Goal: Information Seeking & Learning: Learn about a topic

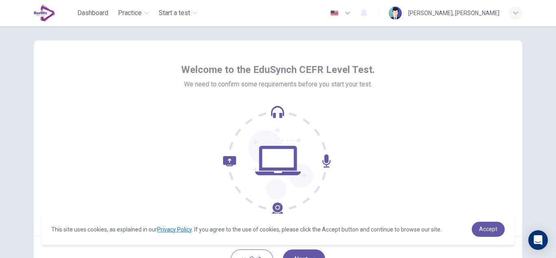
scroll to position [81, 0]
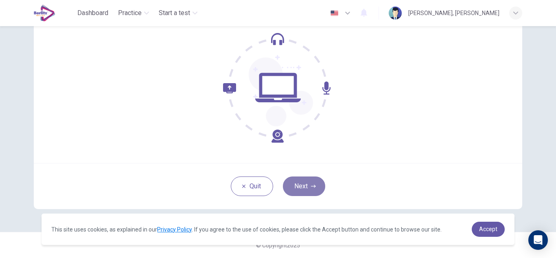
click at [310, 194] on button "Next" at bounding box center [304, 186] width 42 height 20
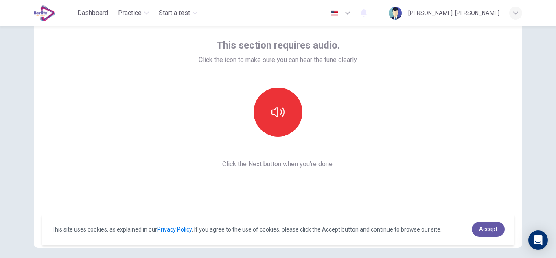
scroll to position [42, 0]
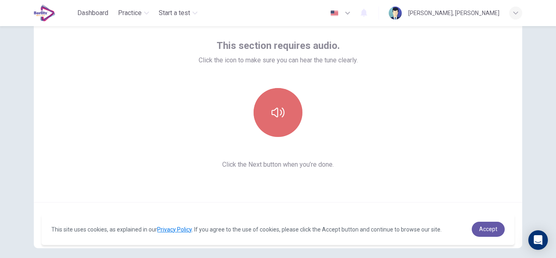
click at [281, 104] on button "button" at bounding box center [278, 112] width 49 height 49
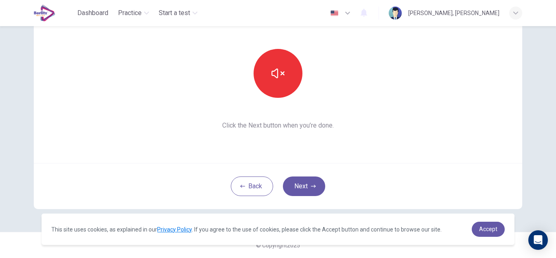
scroll to position [81, 0]
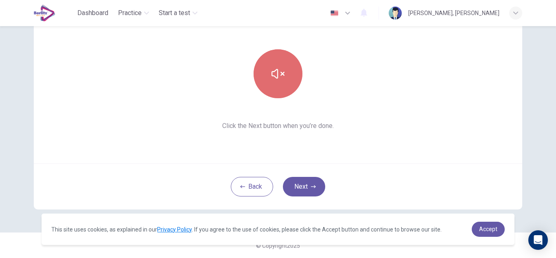
click at [283, 81] on button "button" at bounding box center [278, 73] width 49 height 49
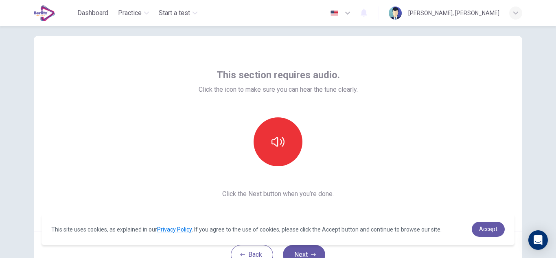
scroll to position [13, 0]
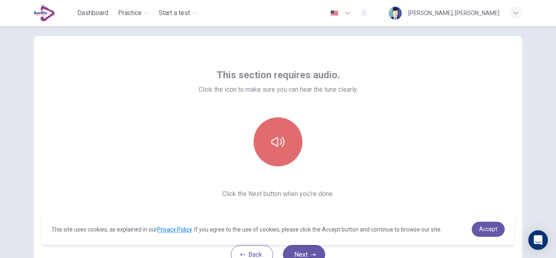
click at [274, 147] on icon "button" at bounding box center [278, 141] width 13 height 13
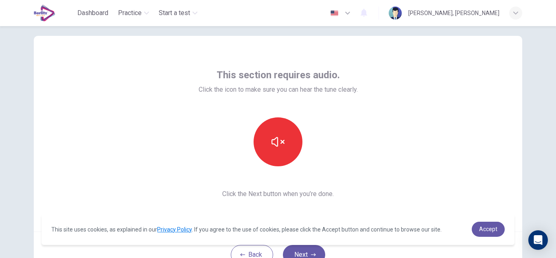
scroll to position [81, 0]
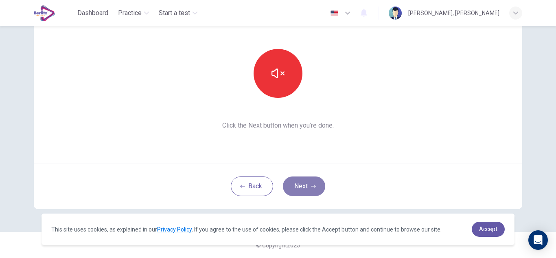
click at [308, 187] on button "Next" at bounding box center [304, 186] width 42 height 20
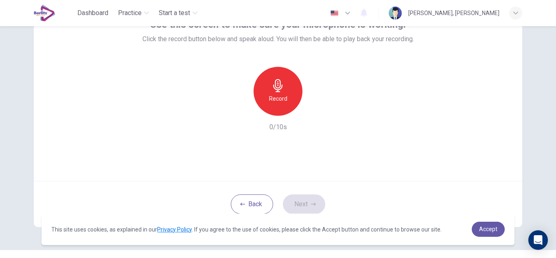
scroll to position [63, 0]
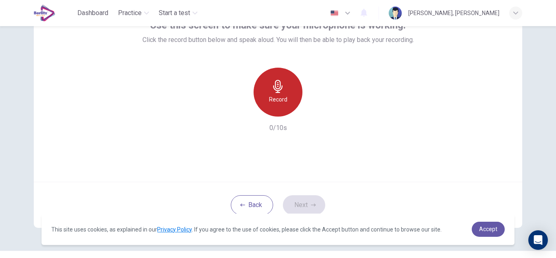
click at [281, 95] on h6 "Record" at bounding box center [278, 99] width 18 height 10
click at [272, 92] on icon "button" at bounding box center [278, 86] width 13 height 13
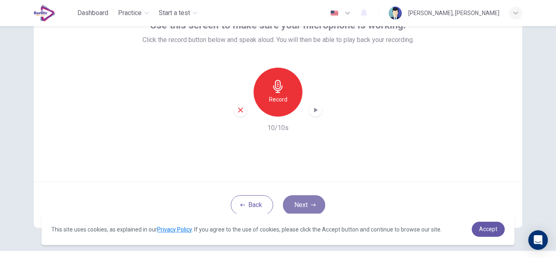
click at [306, 206] on button "Next" at bounding box center [304, 205] width 42 height 20
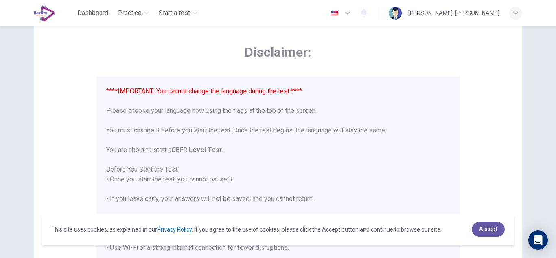
scroll to position [27, 0]
click at [346, 15] on icon "button" at bounding box center [348, 13] width 10 height 10
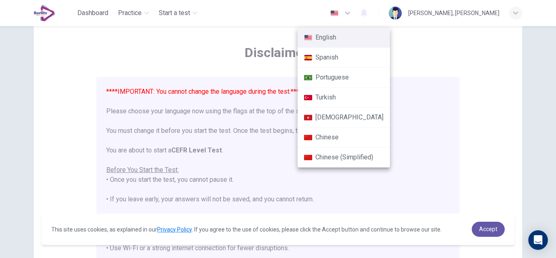
click at [346, 15] on div at bounding box center [278, 129] width 556 height 258
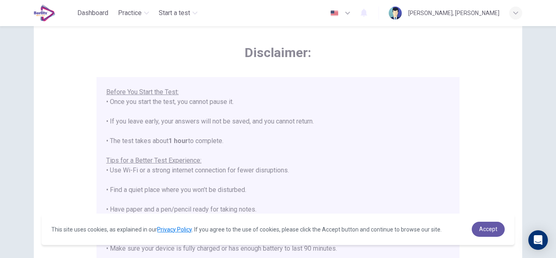
scroll to position [77, 0]
click at [487, 228] on span "Accept" at bounding box center [488, 229] width 18 height 7
click at [485, 226] on span "Accept" at bounding box center [488, 229] width 18 height 7
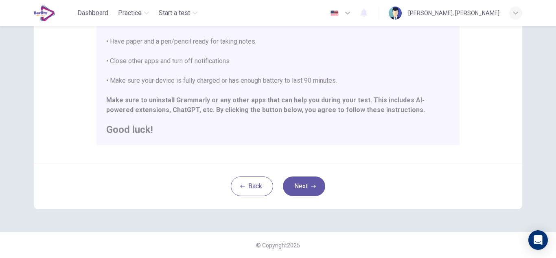
scroll to position [195, 0]
click at [308, 182] on button "Next" at bounding box center [304, 187] width 42 height 20
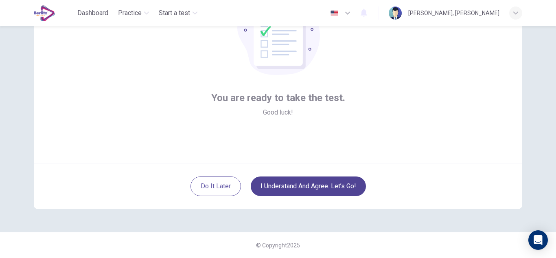
scroll to position [81, 0]
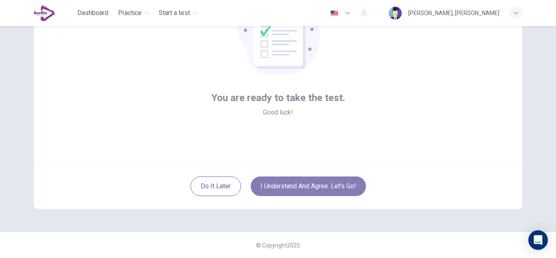
click at [333, 188] on button "I understand and agree. Let’s go!" at bounding box center [308, 186] width 115 height 20
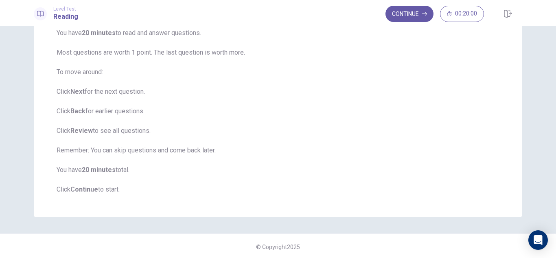
scroll to position [91, 0]
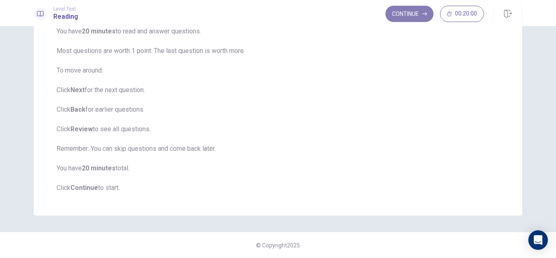
click at [417, 12] on button "Continue" at bounding box center [410, 14] width 48 height 16
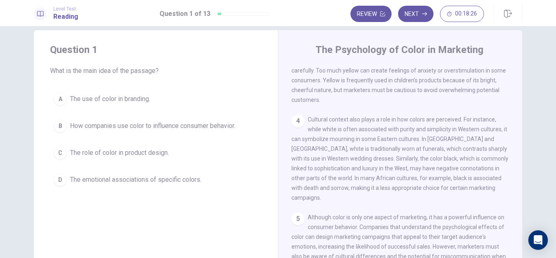
scroll to position [0, 0]
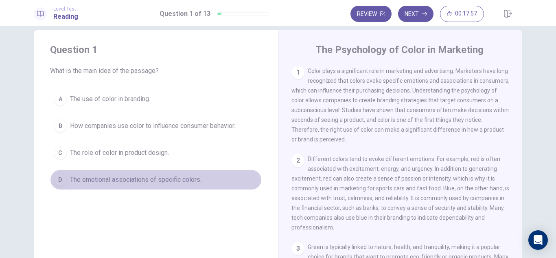
click at [125, 181] on span "The emotional associations of specific colors." at bounding box center [136, 180] width 132 height 10
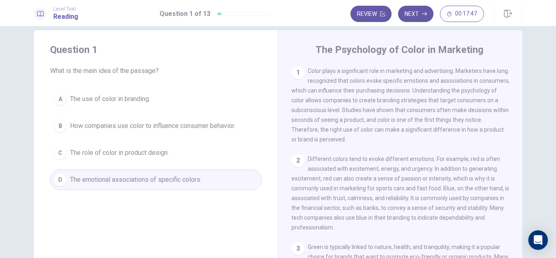
click at [137, 127] on span "How companies use color to influence consumer behavior." at bounding box center [152, 126] width 165 height 10
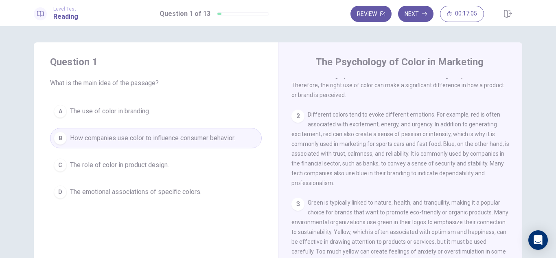
scroll to position [57, 0]
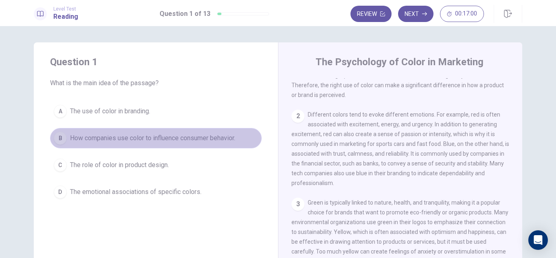
click at [168, 141] on span "How companies use color to influence consumer behavior." at bounding box center [152, 138] width 165 height 10
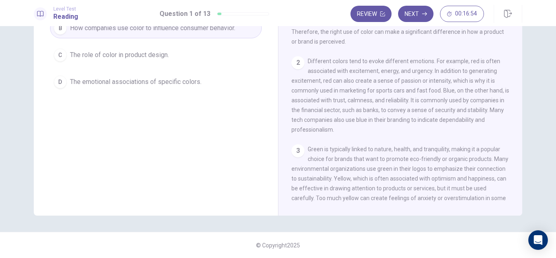
scroll to position [0, 0]
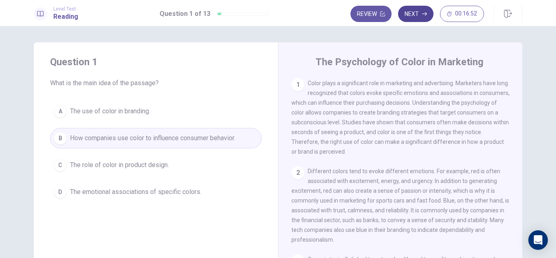
click at [425, 15] on icon "button" at bounding box center [424, 13] width 5 height 5
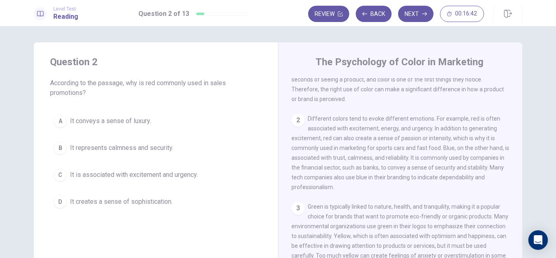
scroll to position [68, 0]
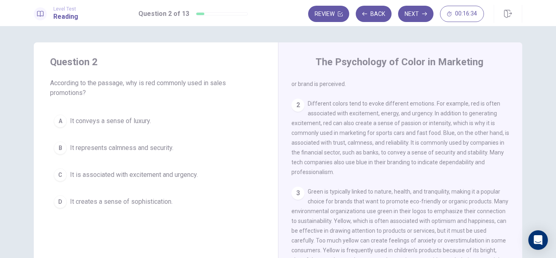
drag, startPoint x: 351, startPoint y: 118, endPoint x: 360, endPoint y: 144, distance: 27.4
click at [360, 144] on span "Different colors tend to evoke different emotions. For example, red is often as…" at bounding box center [401, 137] width 218 height 75
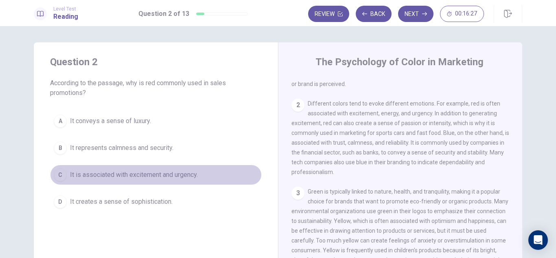
click at [158, 176] on span "It is associated with excitement and urgency." at bounding box center [134, 175] width 128 height 10
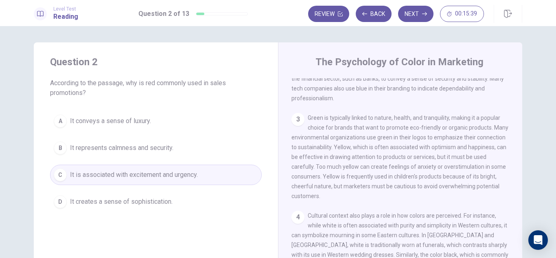
scroll to position [141, 0]
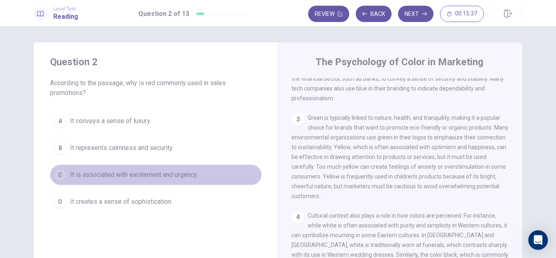
click at [154, 174] on span "It is associated with excitement and urgency." at bounding box center [134, 175] width 128 height 10
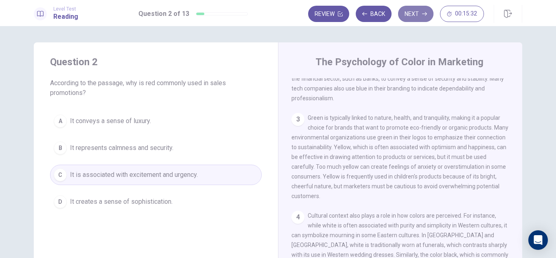
click at [414, 20] on button "Next" at bounding box center [415, 14] width 35 height 16
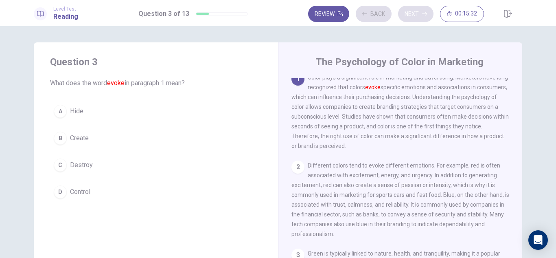
scroll to position [0, 0]
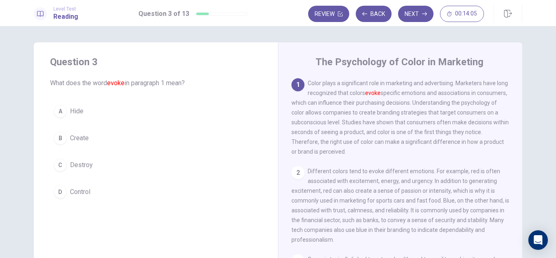
click at [306, 131] on span "Color plays a significant role in marketing and advertising. Marketers have lon…" at bounding box center [400, 117] width 217 height 75
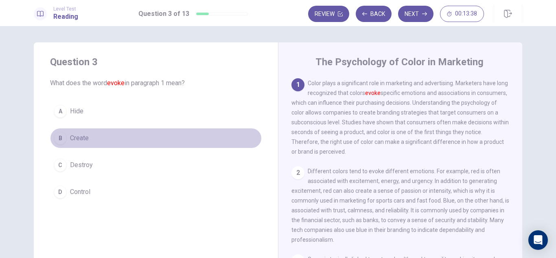
click at [75, 136] on span "Create" at bounding box center [79, 138] width 19 height 10
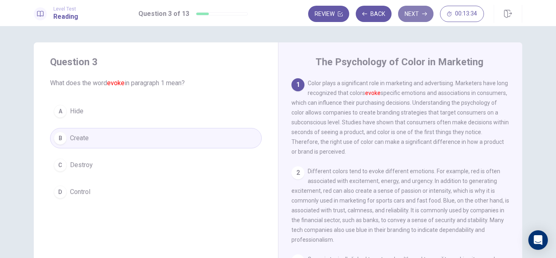
click at [416, 12] on button "Next" at bounding box center [415, 14] width 35 height 16
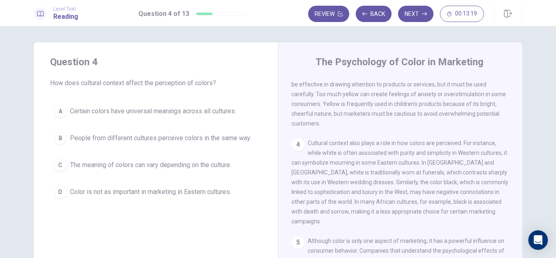
scroll to position [232, 0]
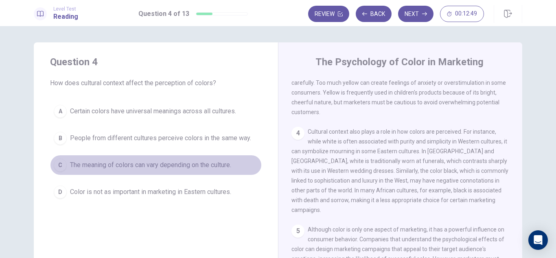
click at [121, 166] on span "The meaning of colors can vary depending on the culture." at bounding box center [150, 165] width 161 height 10
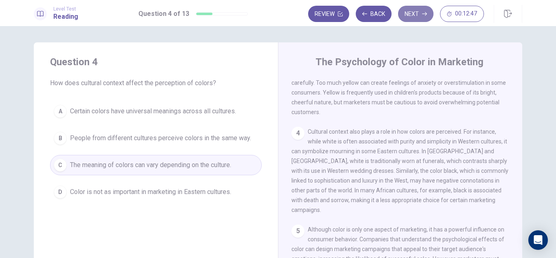
click at [416, 18] on button "Next" at bounding box center [415, 14] width 35 height 16
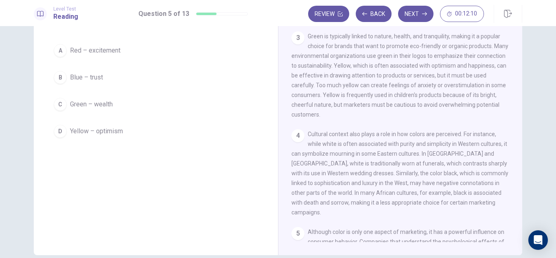
scroll to position [153, 0]
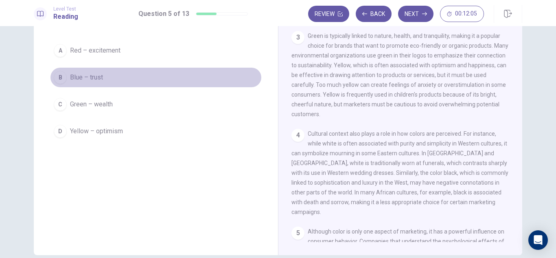
click at [83, 78] on span "Blue – trust" at bounding box center [86, 77] width 33 height 10
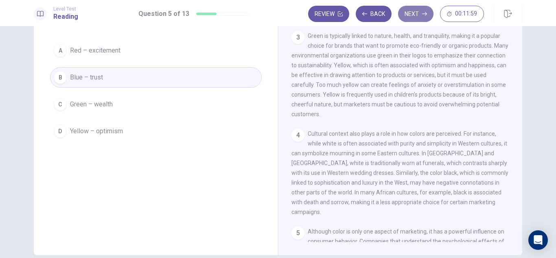
click at [415, 16] on button "Next" at bounding box center [415, 14] width 35 height 16
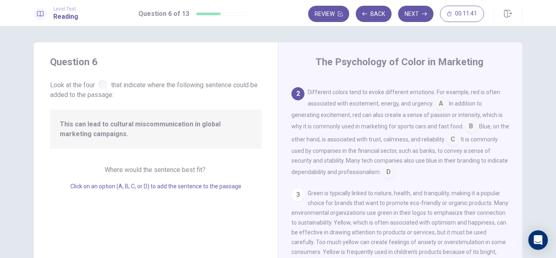
scroll to position [79, 0]
click at [395, 173] on input at bounding box center [388, 172] width 13 height 13
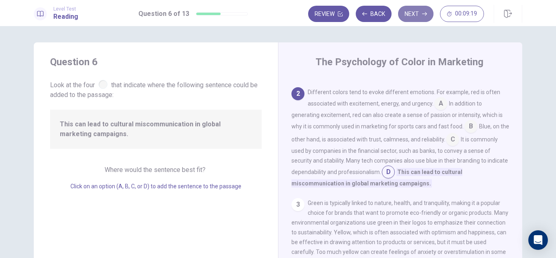
click at [408, 9] on button "Next" at bounding box center [415, 14] width 35 height 16
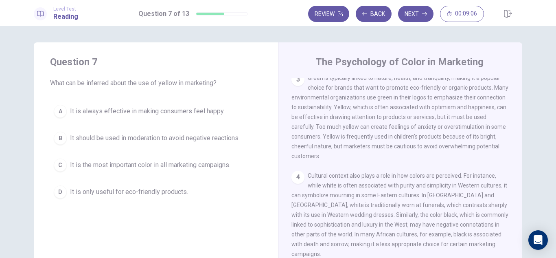
scroll to position [181, 0]
click at [132, 117] on button "A It is always effective in making consumers feel happy." at bounding box center [156, 111] width 212 height 20
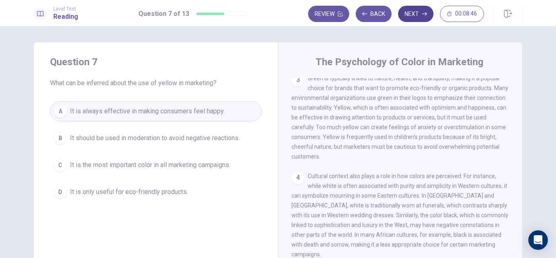
click at [412, 15] on button "Next" at bounding box center [415, 14] width 35 height 16
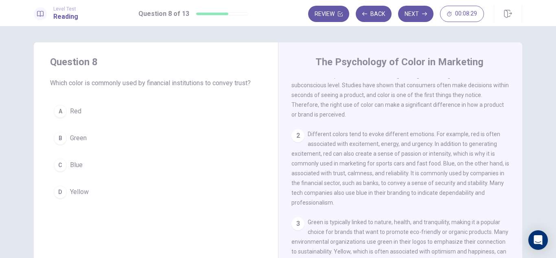
scroll to position [37, 0]
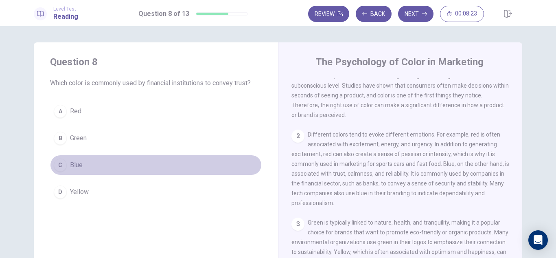
click at [72, 160] on button "C Blue" at bounding box center [156, 165] width 212 height 20
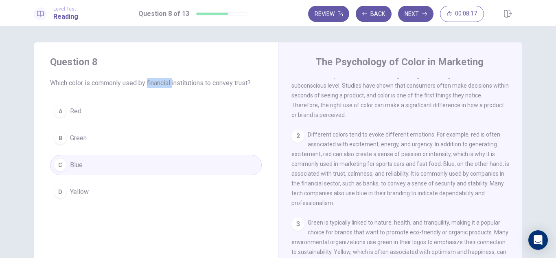
click at [173, 85] on span "Which color is commonly used by financial institutions to convey trust?" at bounding box center [156, 83] width 212 height 10
click at [415, 13] on button "Next" at bounding box center [415, 14] width 35 height 16
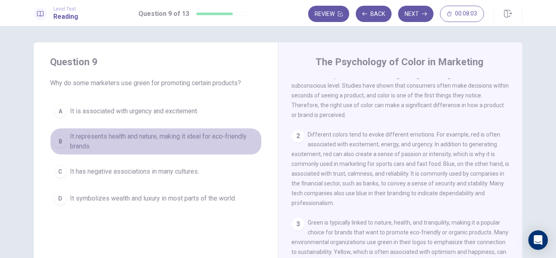
click at [160, 139] on span "It represents health and nature, making it ideal for eco-friendly brands." at bounding box center [164, 142] width 188 height 20
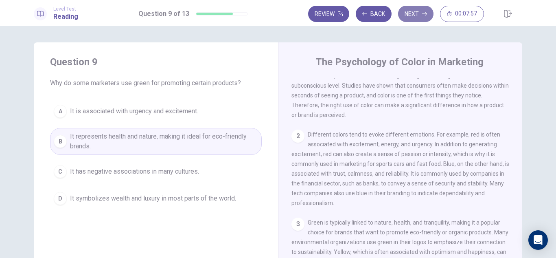
click at [422, 13] on icon "button" at bounding box center [424, 13] width 5 height 5
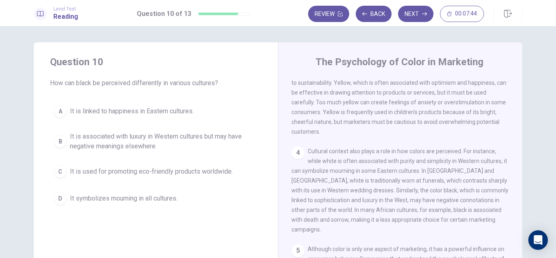
scroll to position [206, 0]
click at [134, 79] on span "How can black be perceived differently in various cultures?" at bounding box center [156, 83] width 212 height 10
click at [113, 81] on span "How can black be perceived differently in various cultures?" at bounding box center [156, 83] width 212 height 10
click at [78, 82] on span "How can black be perceived differently in various cultures?" at bounding box center [156, 83] width 212 height 10
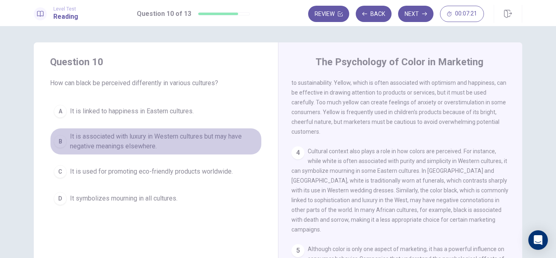
click at [106, 140] on span "It is associated with luxury in Western cultures but may have negative meanings…" at bounding box center [164, 142] width 188 height 20
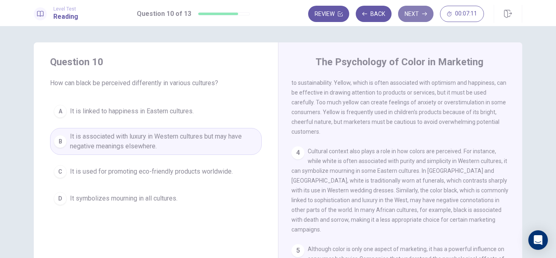
click at [416, 16] on button "Next" at bounding box center [415, 14] width 35 height 16
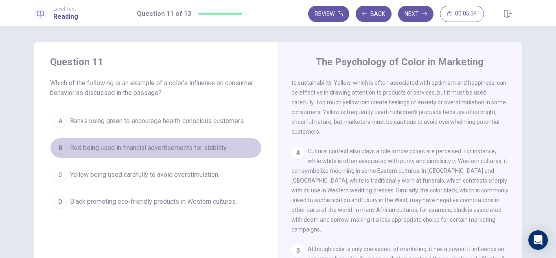
click at [132, 149] on span "Red being used in financial advertisements for stability." at bounding box center [149, 148] width 158 height 10
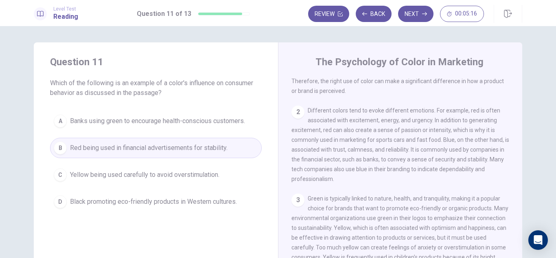
scroll to position [60, 0]
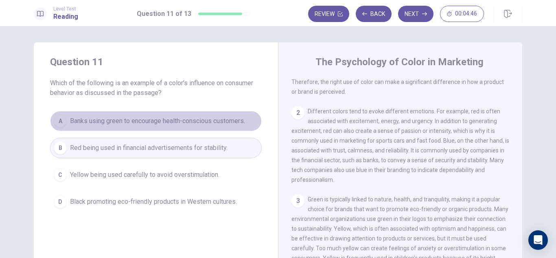
click at [115, 124] on span "Banks using green to encourage health-conscious customers." at bounding box center [157, 121] width 175 height 10
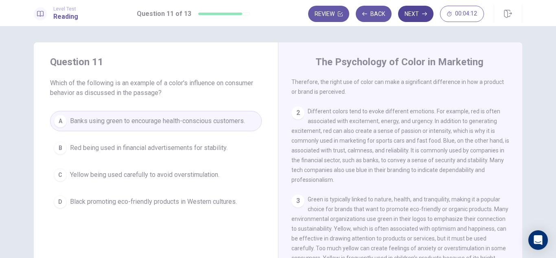
click at [416, 12] on button "Next" at bounding box center [415, 14] width 35 height 16
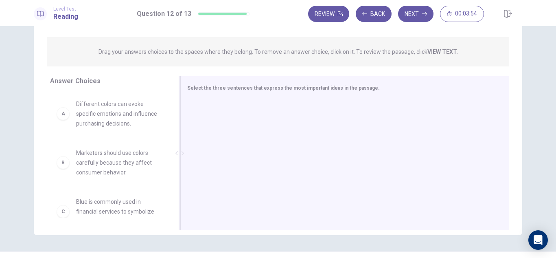
scroll to position [89, 0]
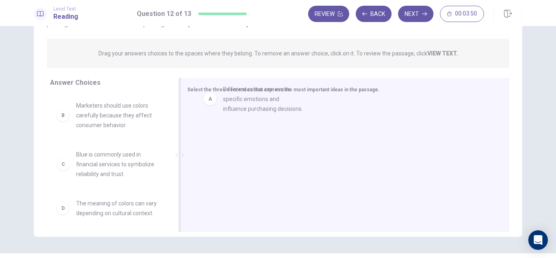
drag, startPoint x: 101, startPoint y: 107, endPoint x: 256, endPoint y: 92, distance: 155.9
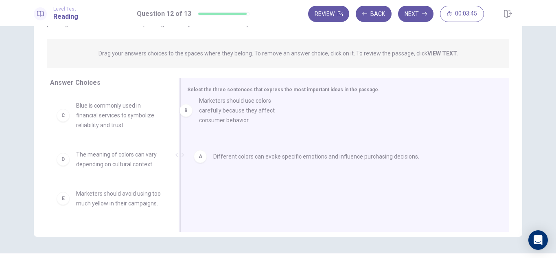
drag, startPoint x: 110, startPoint y: 120, endPoint x: 238, endPoint y: 114, distance: 128.8
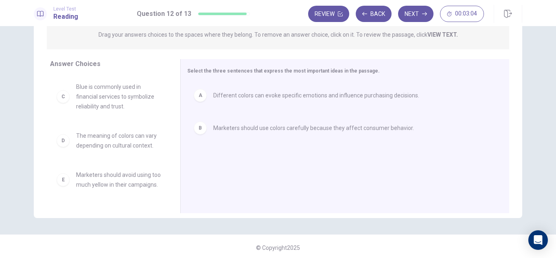
scroll to position [110, 0]
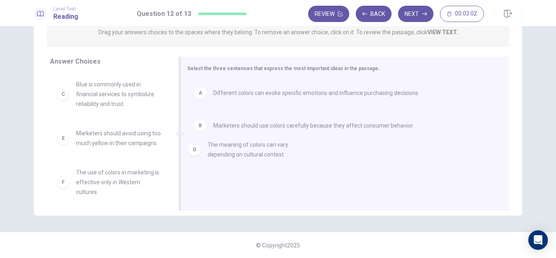
drag, startPoint x: 114, startPoint y: 141, endPoint x: 253, endPoint y: 156, distance: 140.0
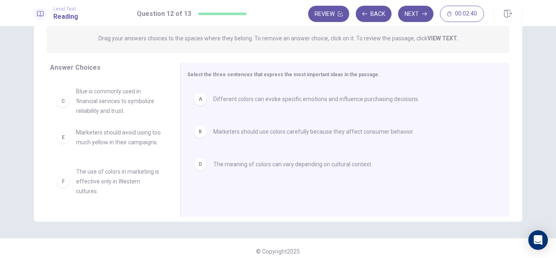
scroll to position [0, 0]
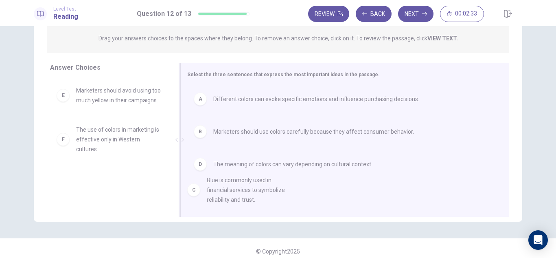
drag, startPoint x: 106, startPoint y: 110, endPoint x: 244, endPoint y: 202, distance: 165.9
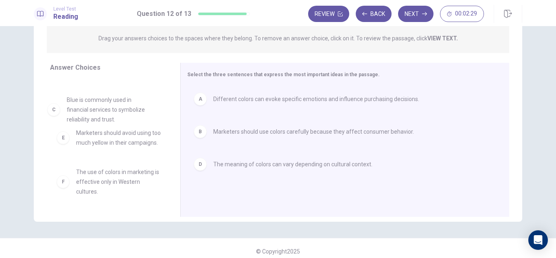
drag, startPoint x: 110, startPoint y: 99, endPoint x: 120, endPoint y: 118, distance: 20.8
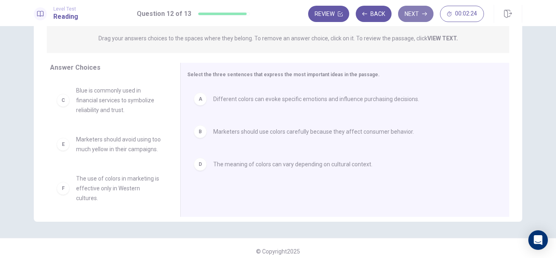
click at [420, 15] on button "Next" at bounding box center [415, 14] width 35 height 16
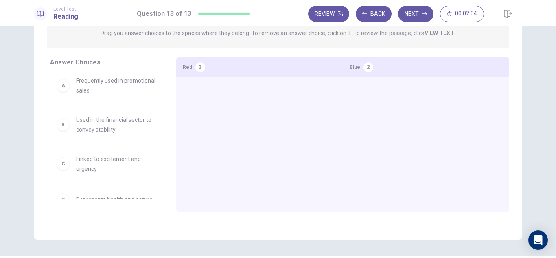
scroll to position [6, 0]
drag, startPoint x: 102, startPoint y: 129, endPoint x: 436, endPoint y: 106, distance: 334.7
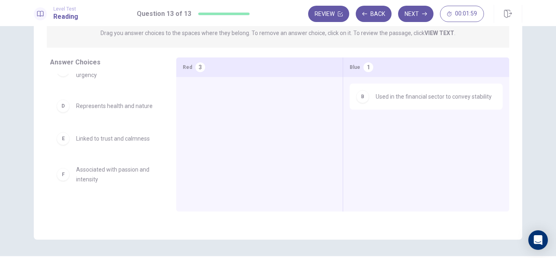
scroll to position [59, 0]
drag, startPoint x: 116, startPoint y: 148, endPoint x: 424, endPoint y: 135, distance: 307.7
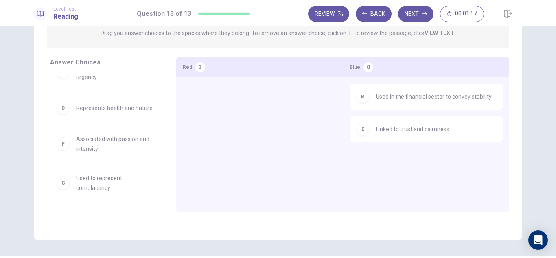
scroll to position [57, 0]
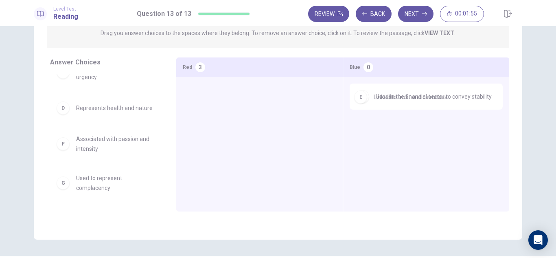
drag, startPoint x: 412, startPoint y: 137, endPoint x: 412, endPoint y: 89, distance: 48.1
drag, startPoint x: 367, startPoint y: 109, endPoint x: 366, endPoint y: 133, distance: 24.1
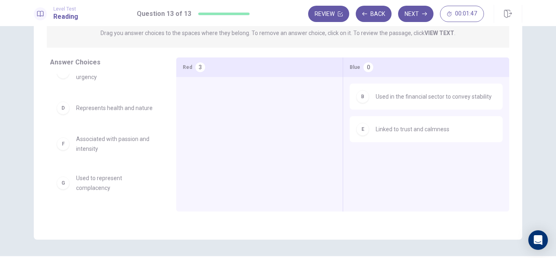
scroll to position [0, 0]
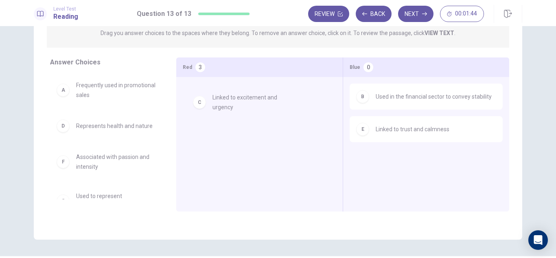
drag, startPoint x: 107, startPoint y: 140, endPoint x: 250, endPoint y: 102, distance: 147.9
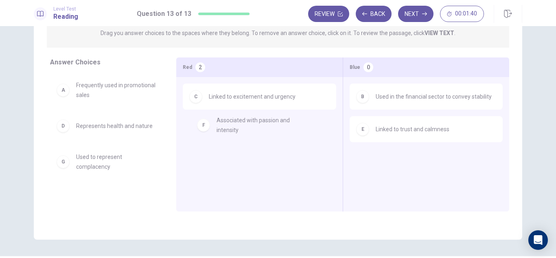
drag, startPoint x: 101, startPoint y: 175, endPoint x: 239, endPoint y: 132, distance: 144.9
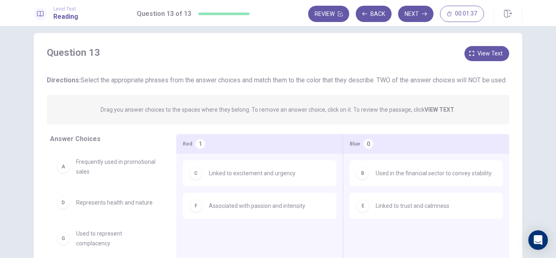
scroll to position [8, 0]
click at [374, 16] on button "Back" at bounding box center [374, 14] width 36 height 16
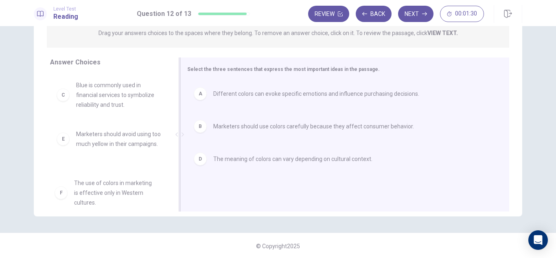
scroll to position [2, 0]
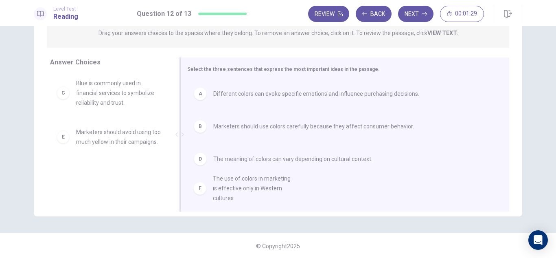
drag, startPoint x: 101, startPoint y: 188, endPoint x: 243, endPoint y: 184, distance: 142.6
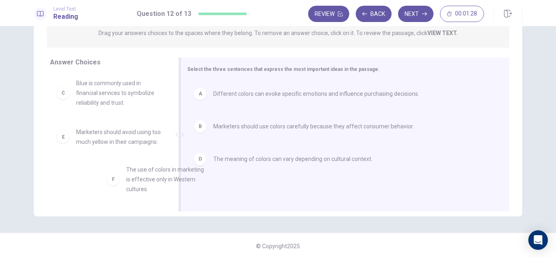
scroll to position [3, 0]
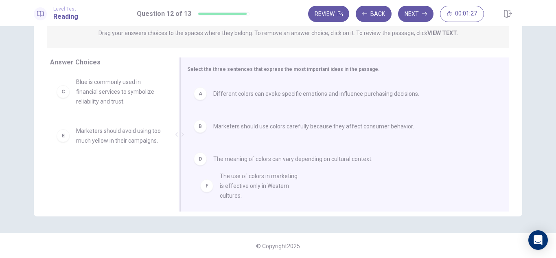
drag, startPoint x: 115, startPoint y: 191, endPoint x: 278, endPoint y: 182, distance: 163.1
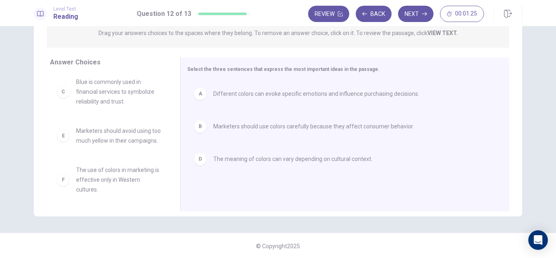
scroll to position [0, 0]
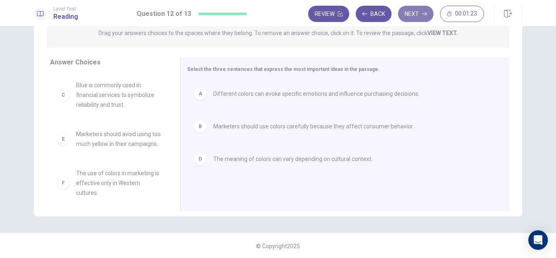
click at [414, 18] on button "Next" at bounding box center [415, 14] width 35 height 16
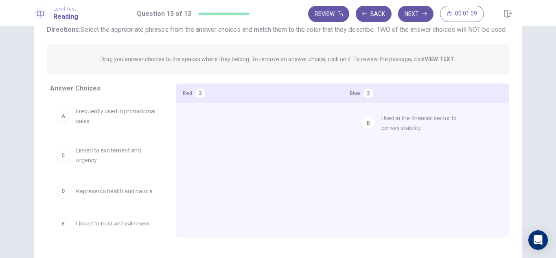
drag, startPoint x: 101, startPoint y: 173, endPoint x: 419, endPoint y: 130, distance: 321.8
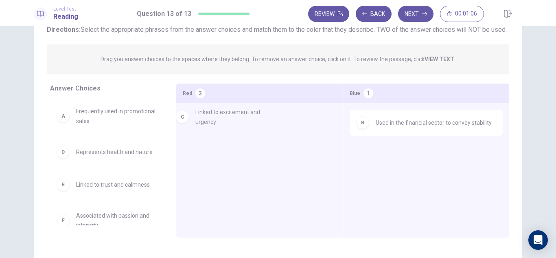
drag, startPoint x: 100, startPoint y: 169, endPoint x: 224, endPoint y: 121, distance: 133.2
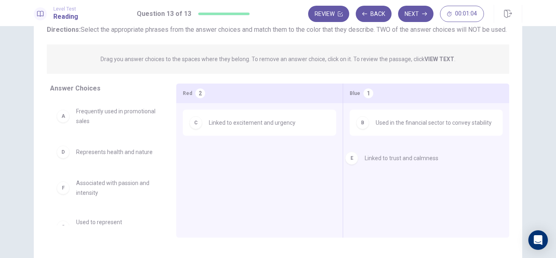
drag, startPoint x: 101, startPoint y: 195, endPoint x: 395, endPoint y: 159, distance: 295.8
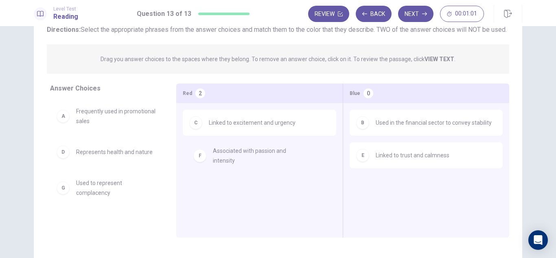
drag, startPoint x: 103, startPoint y: 199, endPoint x: 245, endPoint y: 158, distance: 147.8
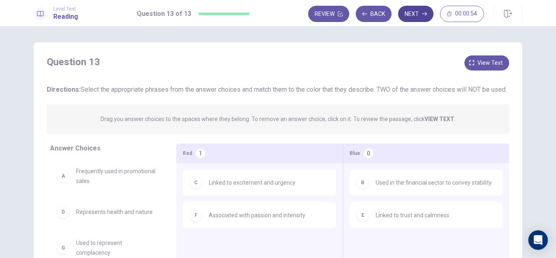
click at [413, 15] on button "Next" at bounding box center [415, 14] width 35 height 16
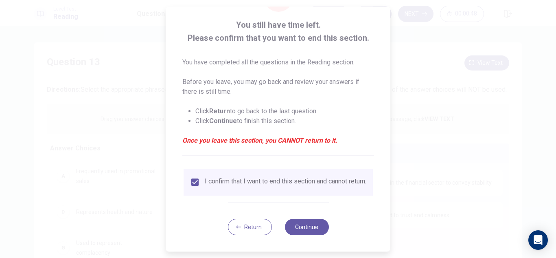
scroll to position [46, 0]
click at [301, 231] on button "Continue" at bounding box center [307, 227] width 44 height 16
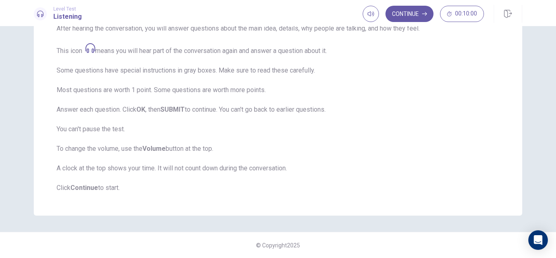
scroll to position [0, 0]
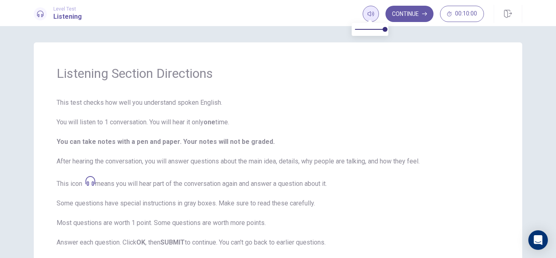
click at [372, 12] on icon "button" at bounding box center [371, 14] width 7 height 7
type input "*"
drag, startPoint x: 382, startPoint y: 28, endPoint x: 396, endPoint y: 35, distance: 15.9
click at [396, 35] on body "This site uses cookies, as explained in our Privacy Policy . If you agree to th…" at bounding box center [278, 129] width 556 height 258
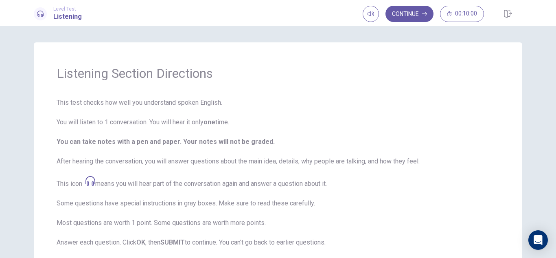
click at [92, 183] on icon at bounding box center [91, 181] width 10 height 10
click at [409, 20] on button "Continue" at bounding box center [410, 14] width 48 height 16
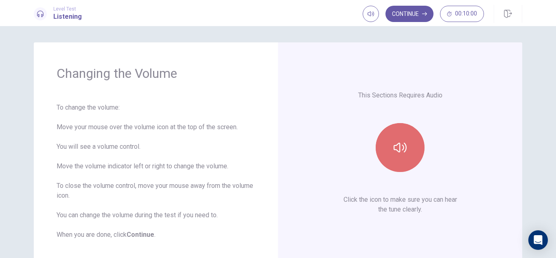
click at [399, 149] on icon "button" at bounding box center [400, 147] width 13 height 13
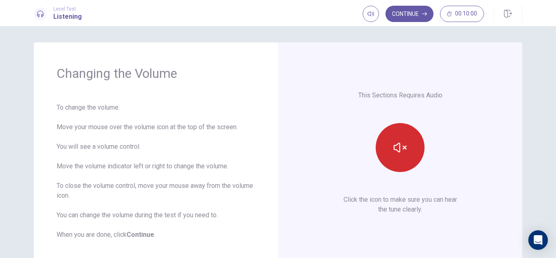
click at [399, 149] on icon "button" at bounding box center [400, 147] width 13 height 13
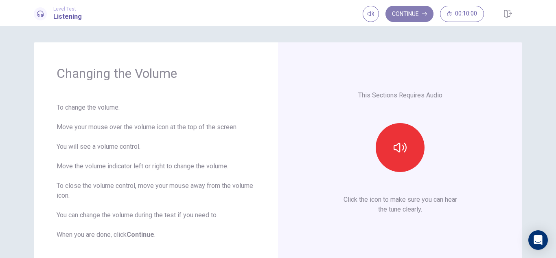
click at [402, 16] on button "Continue" at bounding box center [410, 14] width 48 height 16
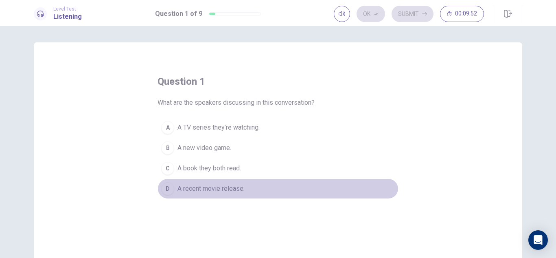
click at [201, 190] on span "A recent movie release." at bounding box center [211, 189] width 67 height 10
click at [165, 189] on div "D" at bounding box center [167, 188] width 13 height 13
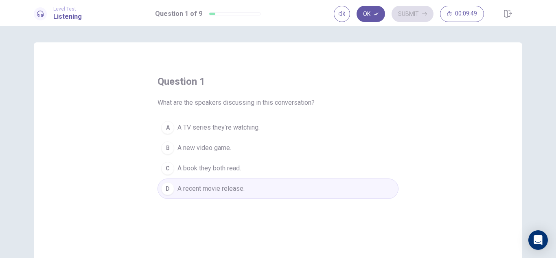
click at [165, 189] on div "D" at bounding box center [167, 188] width 13 height 13
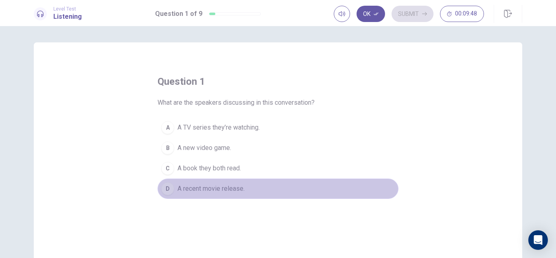
click at [165, 189] on div "D" at bounding box center [167, 188] width 13 height 13
click at [214, 193] on span "A recent movie release." at bounding box center [211, 189] width 67 height 10
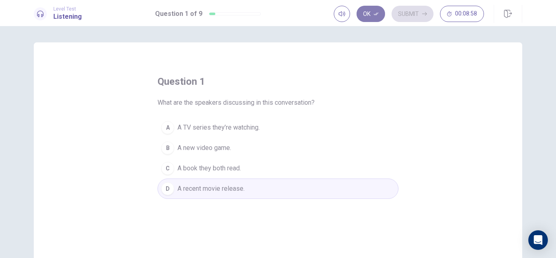
click at [370, 12] on button "Ok" at bounding box center [371, 14] width 29 height 16
click at [411, 16] on button "Submit" at bounding box center [413, 14] width 42 height 16
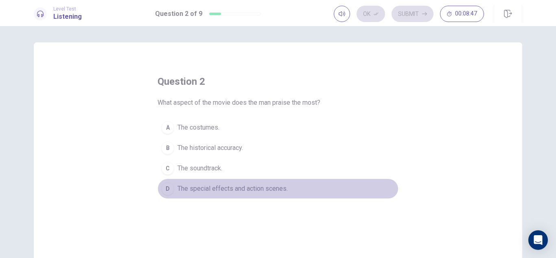
click at [178, 189] on span "The special effects and action scenes." at bounding box center [233, 189] width 110 height 10
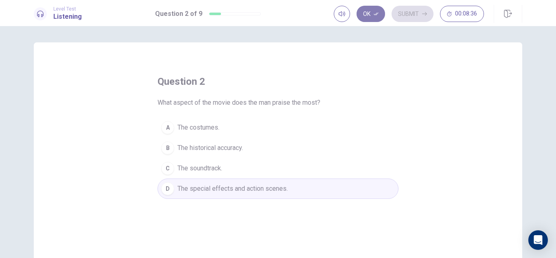
click at [376, 14] on icon "button" at bounding box center [376, 14] width 5 height 3
click at [416, 14] on button "Submit" at bounding box center [413, 14] width 42 height 16
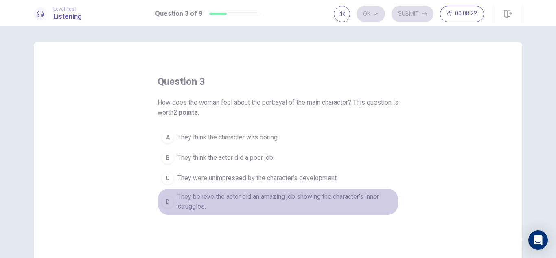
click at [234, 198] on span "They believe the actor did an amazing job showing the character’s inner struggl…" at bounding box center [286, 202] width 217 height 20
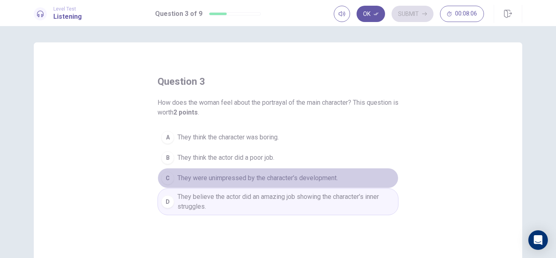
click at [237, 177] on span "They were unimpressed by the character’s development." at bounding box center [258, 178] width 160 height 10
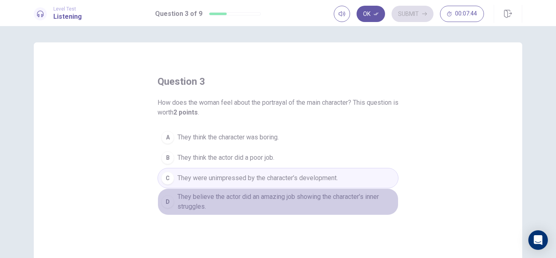
click at [262, 204] on span "They believe the actor did an amazing job showing the character’s inner struggl…" at bounding box center [286, 202] width 217 height 20
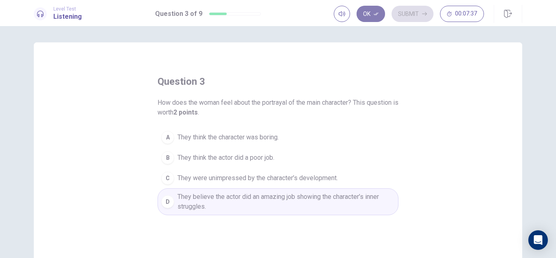
click at [372, 19] on button "Ok" at bounding box center [371, 14] width 29 height 16
click at [402, 14] on button "Submit" at bounding box center [413, 14] width 42 height 16
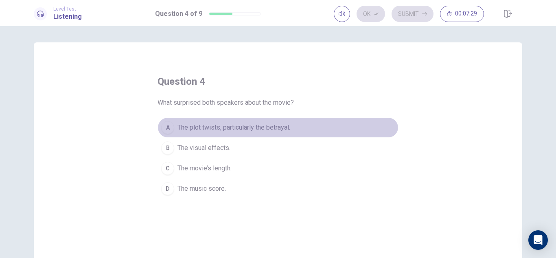
click at [233, 125] on span "The plot twists, particularly the betrayal." at bounding box center [234, 128] width 113 height 10
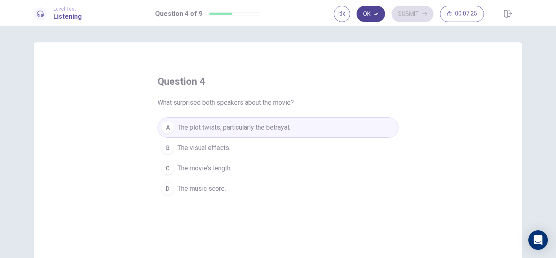
click at [373, 14] on button "Ok" at bounding box center [371, 14] width 29 height 16
click at [405, 13] on button "Submit" at bounding box center [413, 14] width 42 height 16
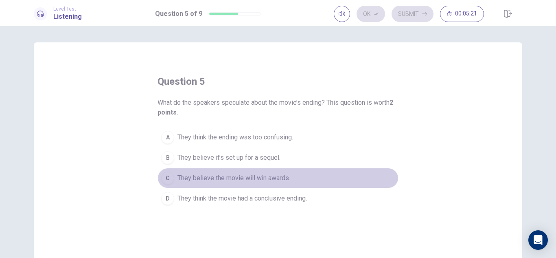
click at [239, 178] on span "They believe the movie will win awards." at bounding box center [234, 178] width 113 height 10
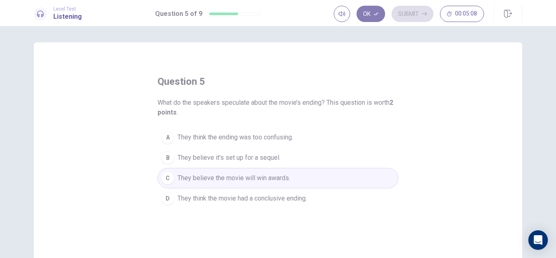
click at [371, 15] on button "Ok" at bounding box center [371, 14] width 29 height 16
click at [415, 15] on button "Submit" at bounding box center [413, 14] width 42 height 16
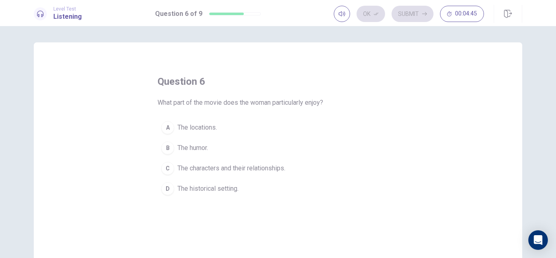
click at [231, 169] on span "The characters and their relationships." at bounding box center [232, 168] width 108 height 10
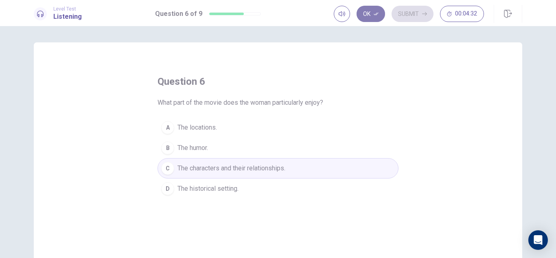
click at [369, 15] on button "Ok" at bounding box center [371, 14] width 29 height 16
click at [417, 11] on button "Submit" at bounding box center [413, 14] width 42 height 16
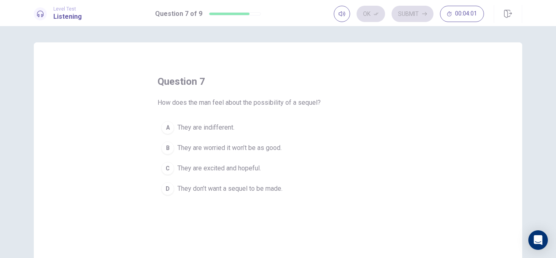
click at [212, 171] on span "They are excited and hopeful." at bounding box center [219, 168] width 83 height 10
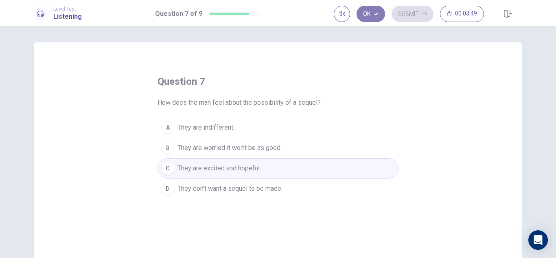
click at [369, 17] on button "Ok" at bounding box center [371, 14] width 29 height 16
click at [401, 14] on button "Submit" at bounding box center [413, 14] width 42 height 16
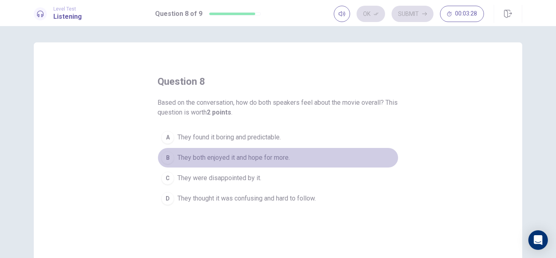
click at [256, 159] on span "They both enjoyed it and hope for more." at bounding box center [234, 158] width 112 height 10
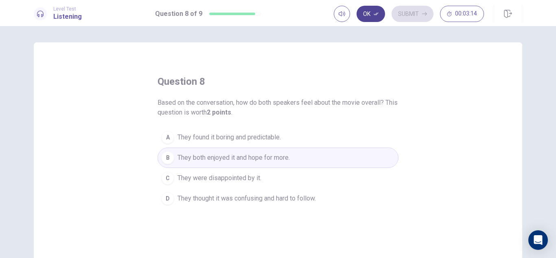
click at [370, 16] on button "Ok" at bounding box center [371, 14] width 29 height 16
click at [417, 11] on button "Submit" at bounding box center [413, 14] width 42 height 16
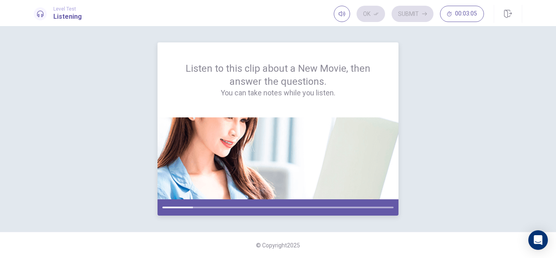
click at [259, 96] on h4 "You can take notes while you listen." at bounding box center [278, 93] width 202 height 10
click at [202, 205] on div at bounding box center [278, 207] width 241 height 16
click at [329, 88] on h4 "You can take notes while you listen." at bounding box center [278, 93] width 202 height 10
click at [225, 149] on img at bounding box center [278, 158] width 241 height 82
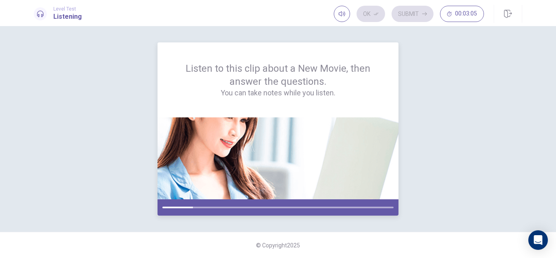
click at [300, 154] on img at bounding box center [278, 158] width 241 height 82
click at [458, 15] on span "00:03:05" at bounding box center [466, 14] width 22 height 7
click at [473, 15] on icon "button" at bounding box center [476, 14] width 7 height 7
click at [285, 119] on img at bounding box center [278, 158] width 241 height 82
click at [459, 16] on span "00:03:05" at bounding box center [466, 14] width 22 height 7
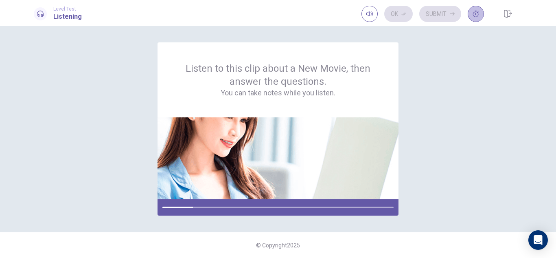
click at [472, 16] on button "button" at bounding box center [476, 14] width 16 height 16
click at [324, 105] on div "Listen to this clip about a New Movie, then answer the questions. You can take …" at bounding box center [278, 79] width 241 height 75
